Goal: Information Seeking & Learning: Learn about a topic

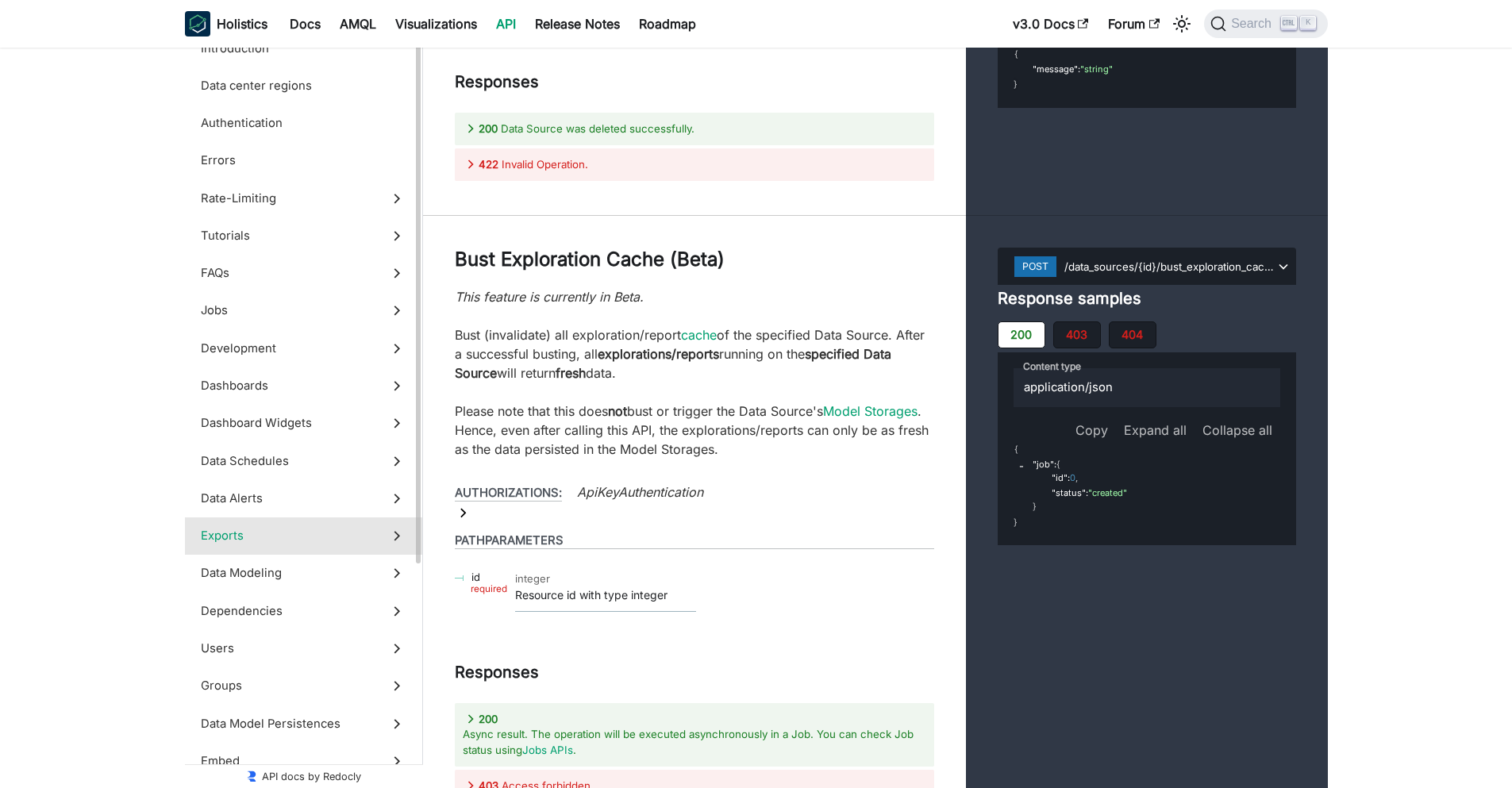
scroll to position [203, 0]
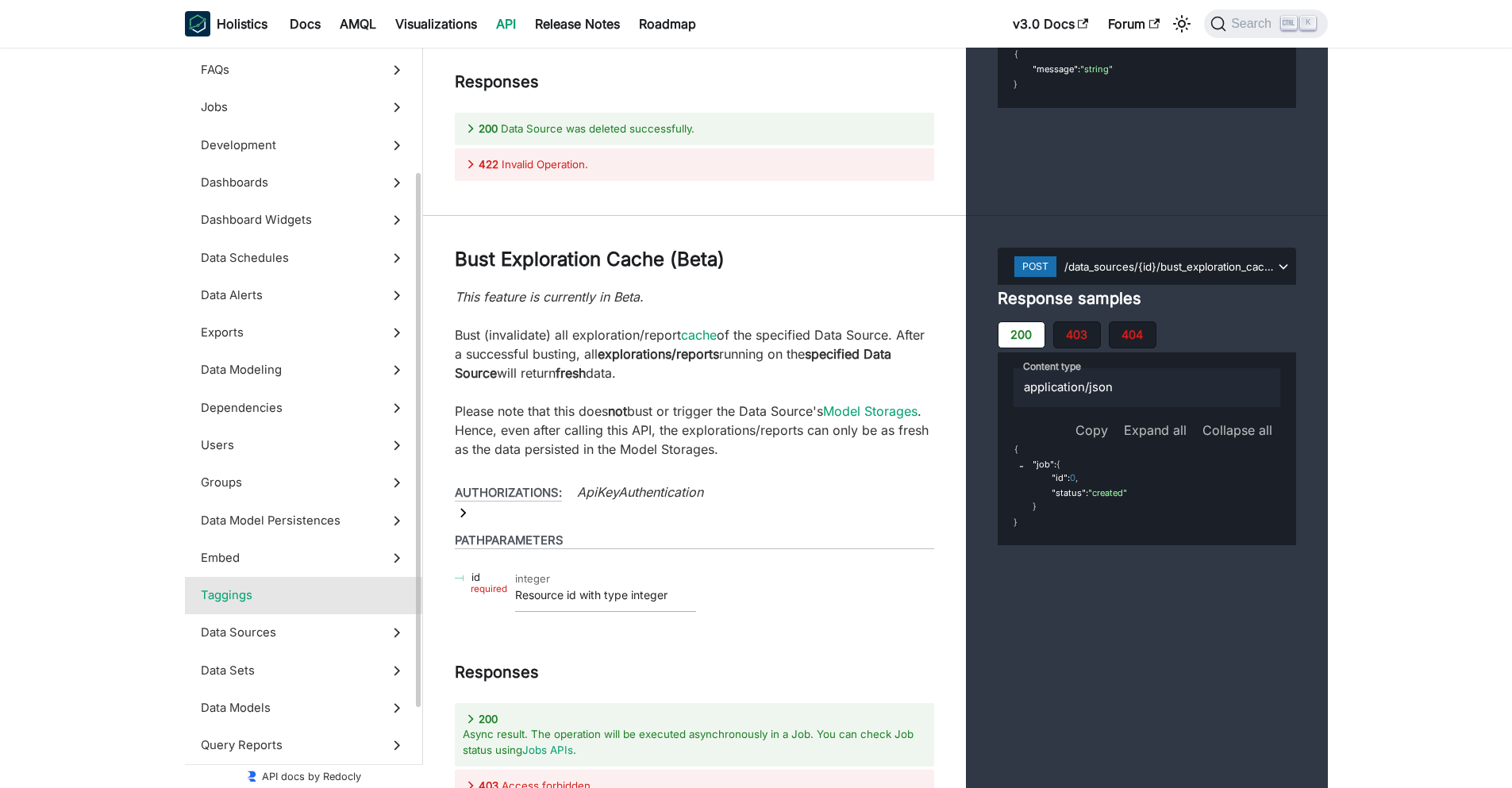
click at [297, 597] on span "Taggings" at bounding box center [289, 596] width 176 height 18
click at [293, 561] on span "Embed" at bounding box center [289, 558] width 176 height 18
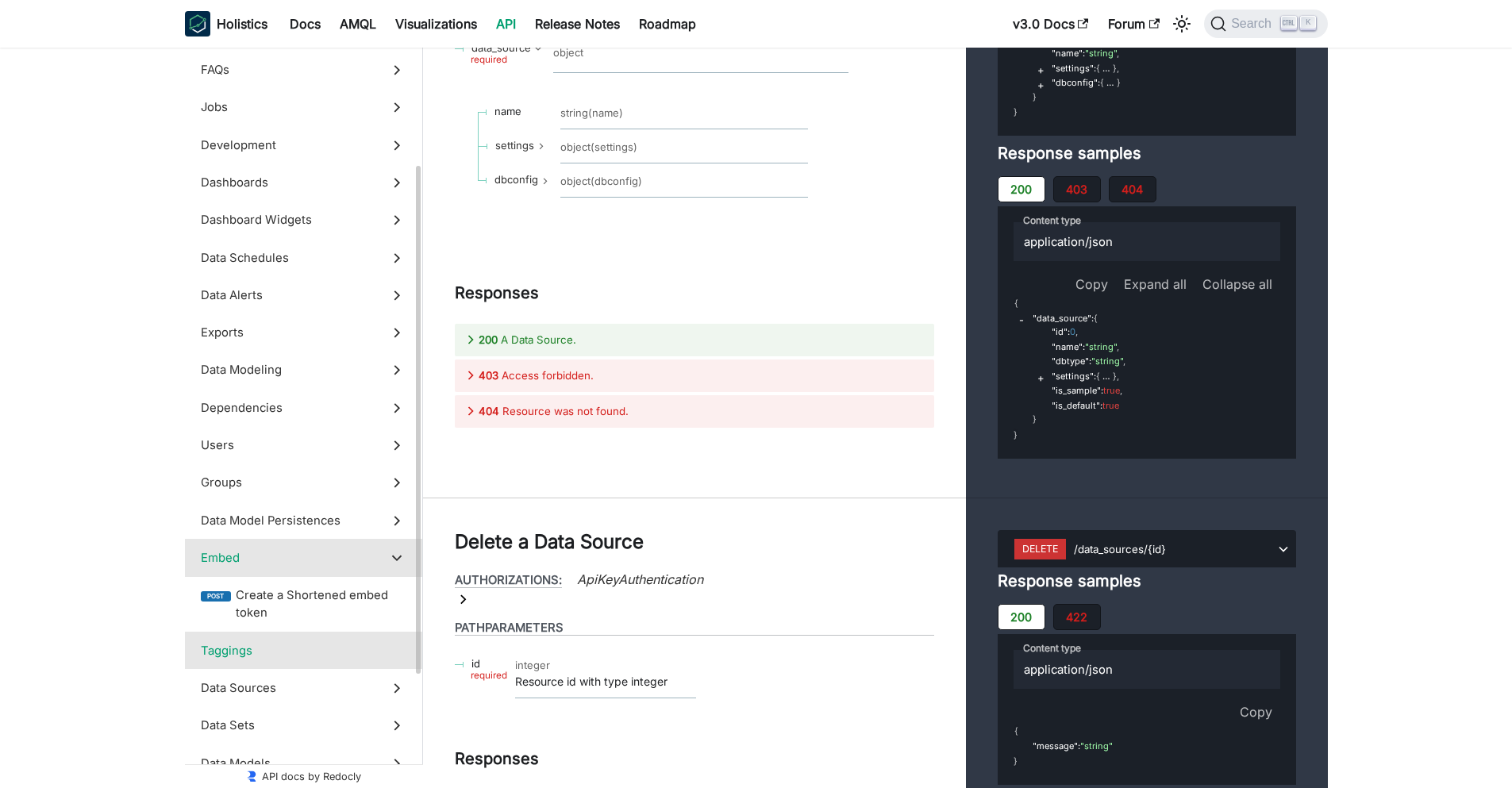
click at [290, 650] on span "Taggings" at bounding box center [289, 651] width 176 height 18
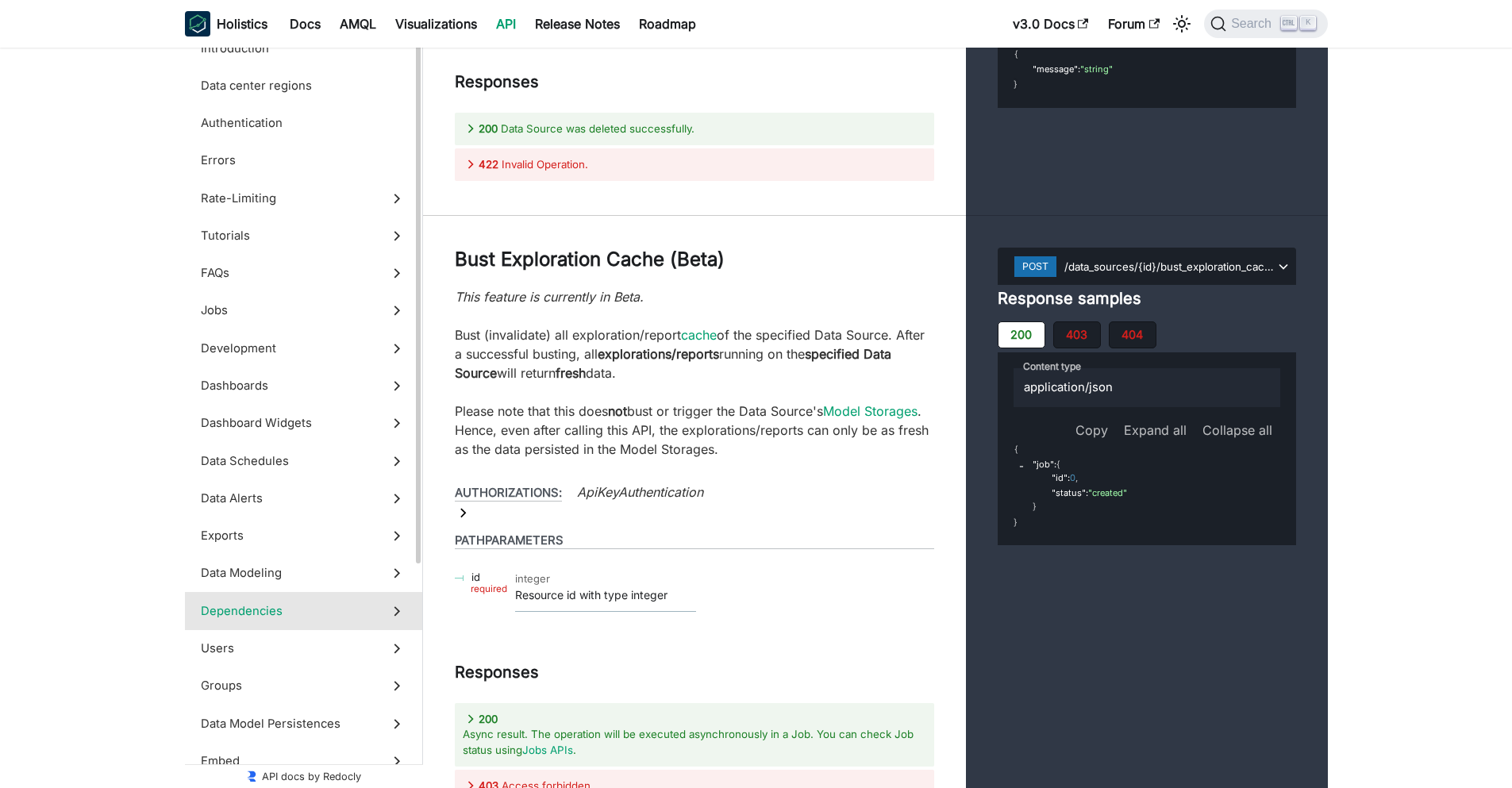
scroll to position [317, 0]
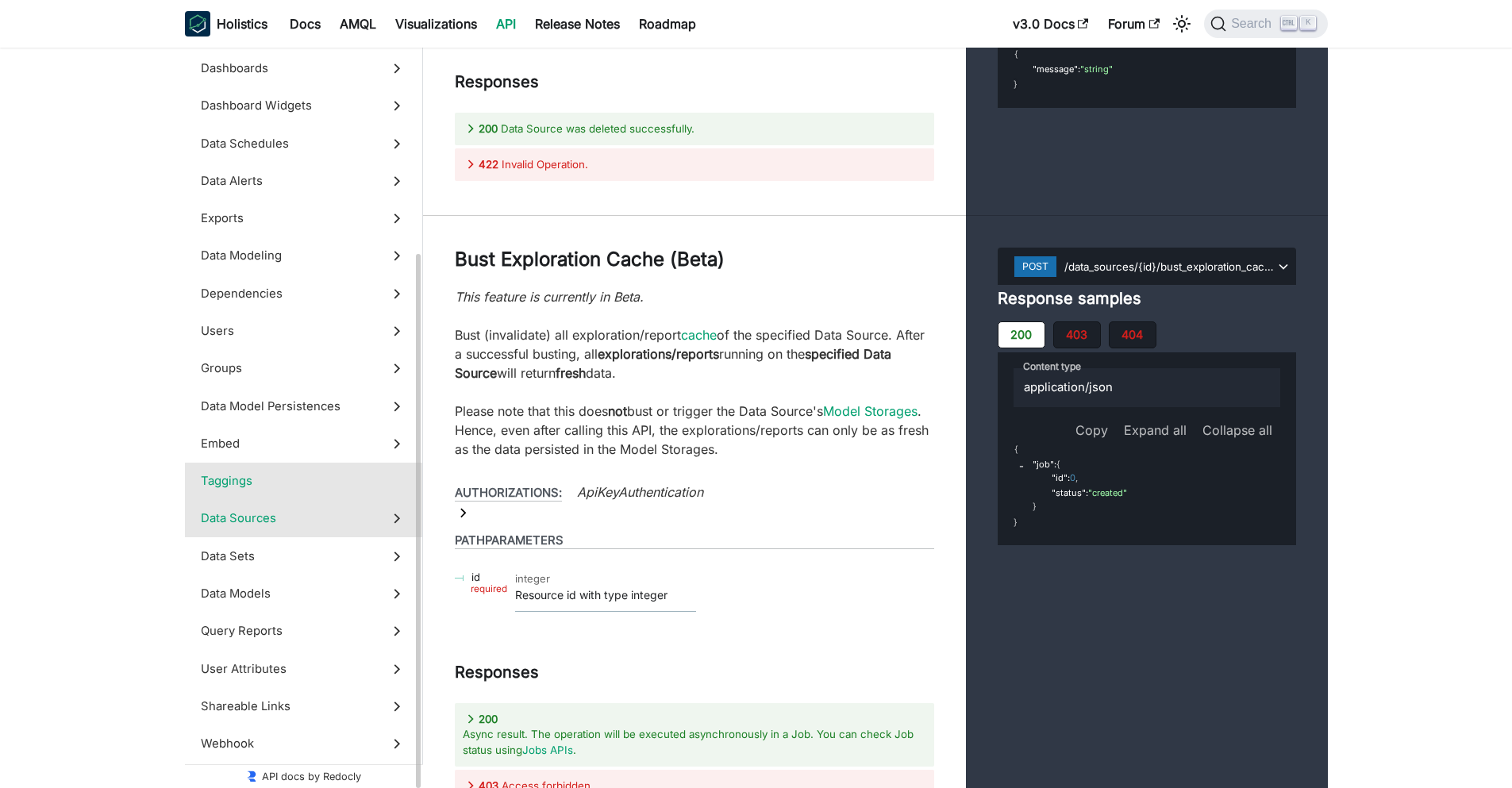
click at [356, 503] on label "Data Sources" at bounding box center [303, 518] width 237 height 37
